Goal: Register for event/course

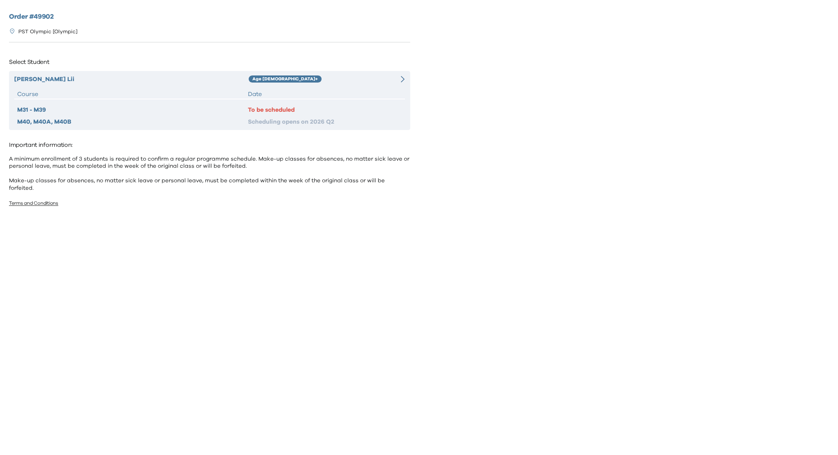
click at [342, 87] on div "[PERSON_NAME] Age [DEMOGRAPHIC_DATA]+ Course Date M31 - M39 To be scheduled M40…" at bounding box center [209, 100] width 401 height 59
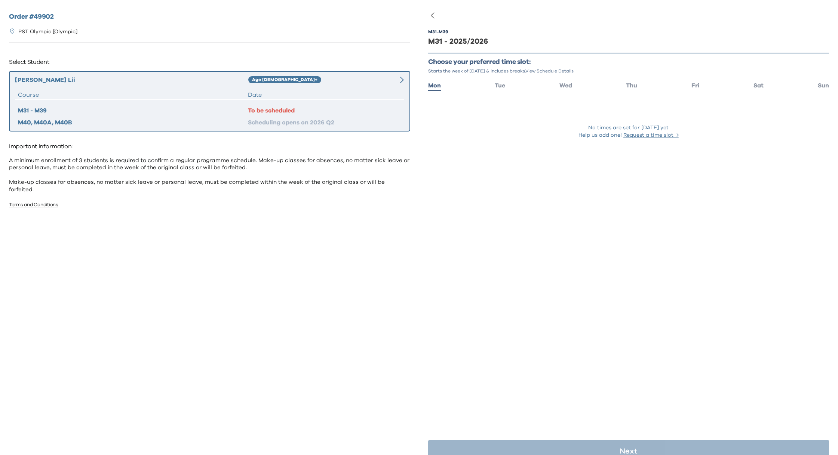
click at [694, 83] on ul "Mon Tue Wed Thu Fri Sat Sun" at bounding box center [628, 85] width 401 height 11
click at [692, 84] on span "Fri" at bounding box center [695, 86] width 8 height 6
click at [581, 163] on div "M31 - M39 M31 - 2025/2026 Choose your preferred time slot: Starts the week of […" at bounding box center [628, 93] width 401 height 151
click at [753, 88] on li "Sat" at bounding box center [758, 85] width 10 height 11
click at [818, 87] on span "Sun" at bounding box center [823, 86] width 11 height 6
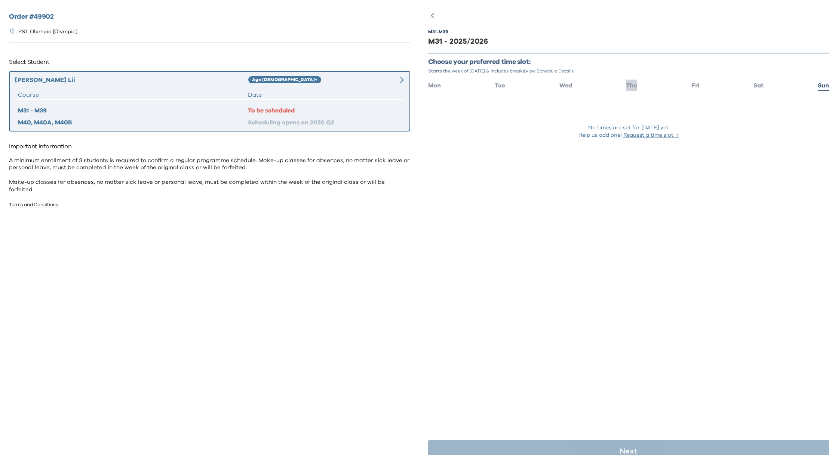
click at [629, 85] on span "Thu" at bounding box center [631, 86] width 11 height 6
click at [566, 85] on span "Wed" at bounding box center [565, 86] width 13 height 6
click at [501, 87] on span "Tue" at bounding box center [500, 86] width 10 height 6
click at [435, 88] on span "Mon" at bounding box center [434, 86] width 13 height 6
click at [554, 191] on div "M31 - M39 M31 - 2025/2026 Choose your preferred time slot: Starts the week of […" at bounding box center [628, 242] width 401 height 455
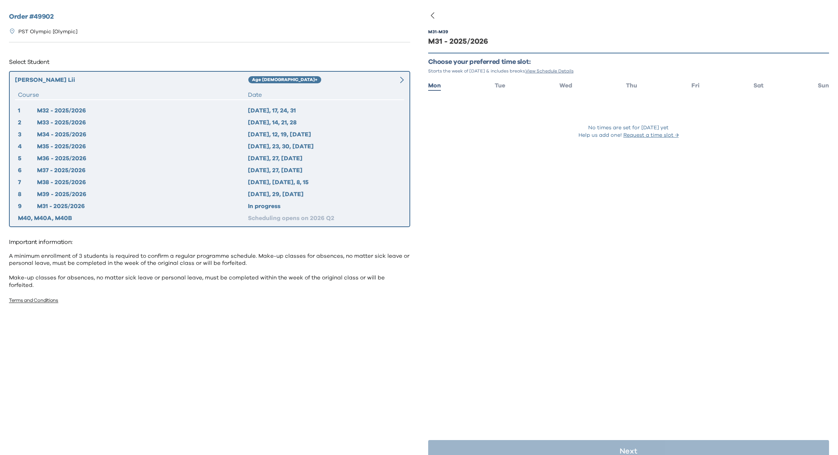
drag, startPoint x: 242, startPoint y: 38, endPoint x: 239, endPoint y: 35, distance: 4.0
click at [242, 38] on div "PST Olympic [Olympic]" at bounding box center [209, 32] width 401 height 20
